Goal: Find specific page/section: Find specific page/section

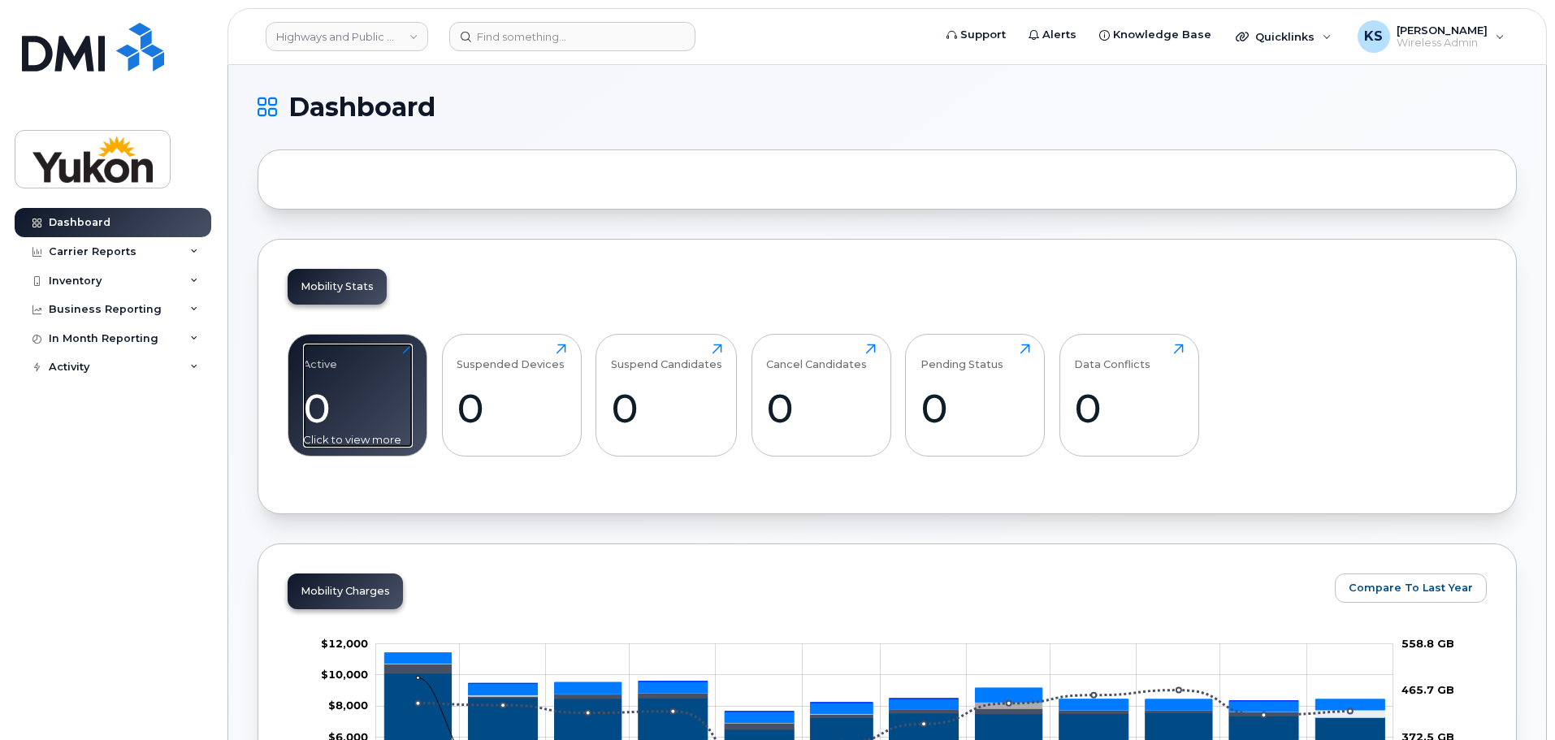
click at [359, 409] on div "0" at bounding box center [358, 408] width 110 height 48
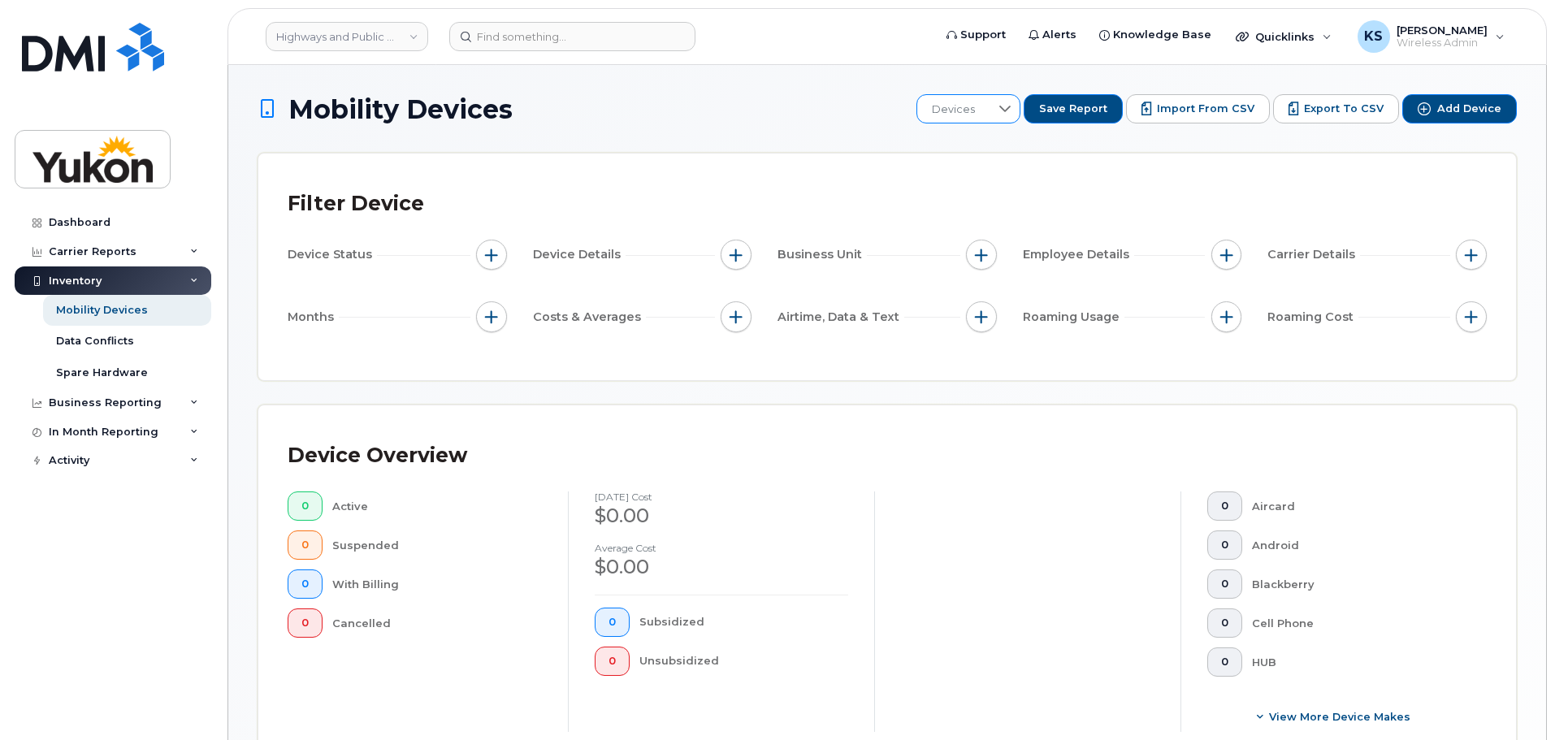
click at [1012, 113] on icon at bounding box center [1005, 108] width 13 height 13
click at [1011, 113] on icon at bounding box center [1004, 108] width 13 height 13
click at [80, 222] on div "Dashboard" at bounding box center [80, 222] width 62 height 13
